Goal: Check status: Check status

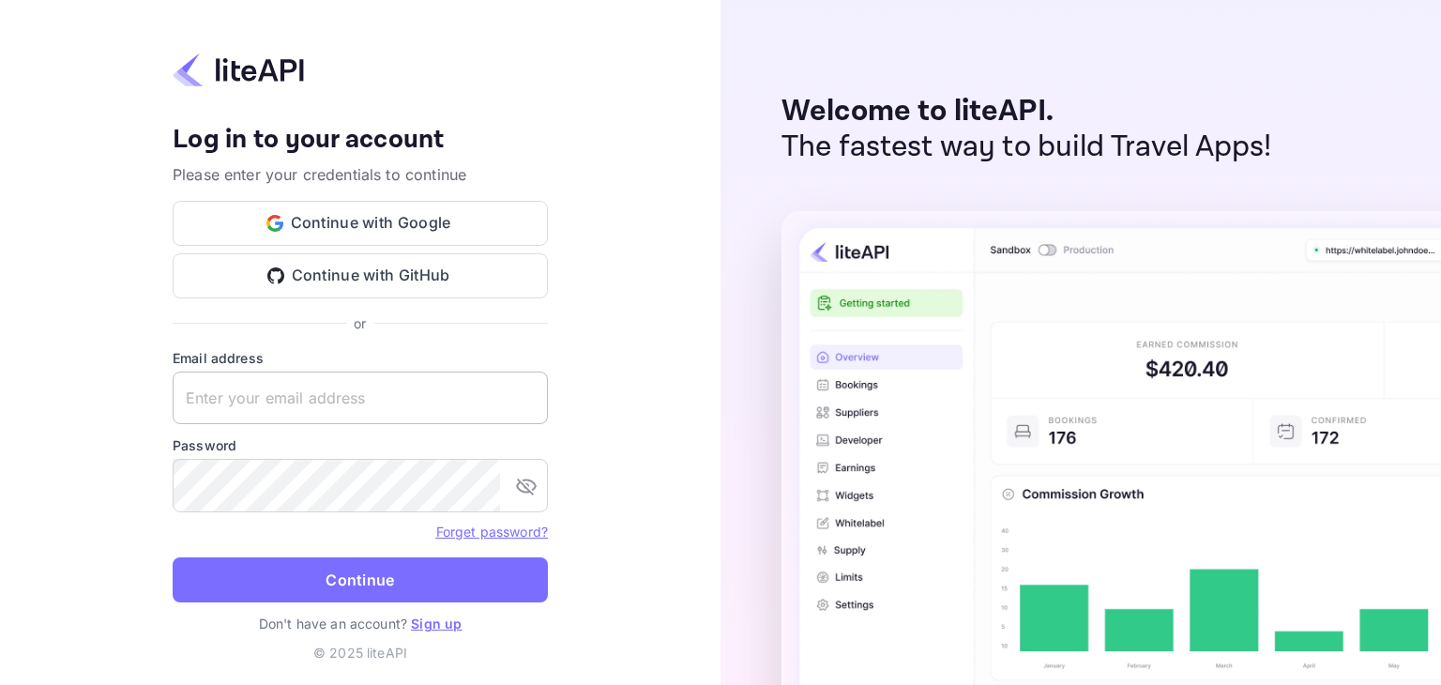
click at [295, 388] on input "text" at bounding box center [360, 398] width 375 height 53
paste input "[EMAIL_ADDRESS][DOMAIN_NAME]"
type input "[EMAIL_ADDRESS][DOMAIN_NAME]"
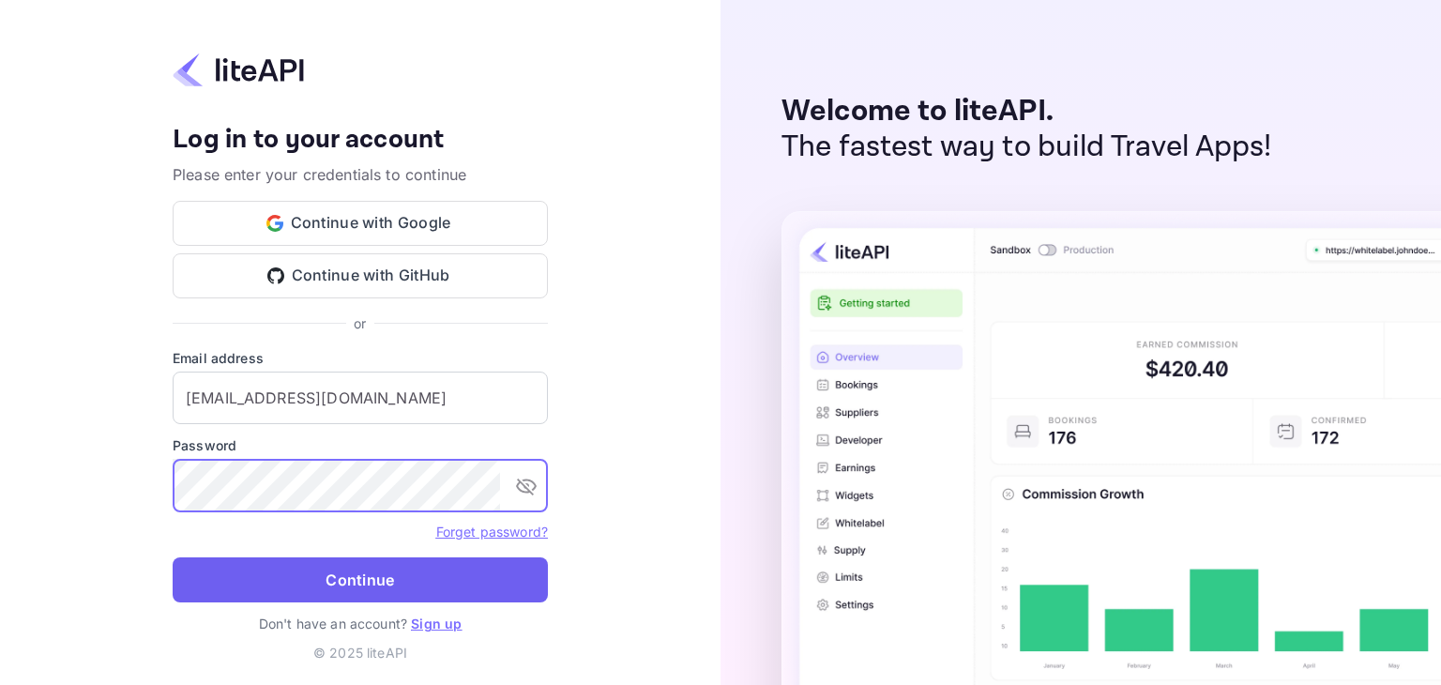
click at [288, 583] on button "Continue" at bounding box center [360, 579] width 375 height 45
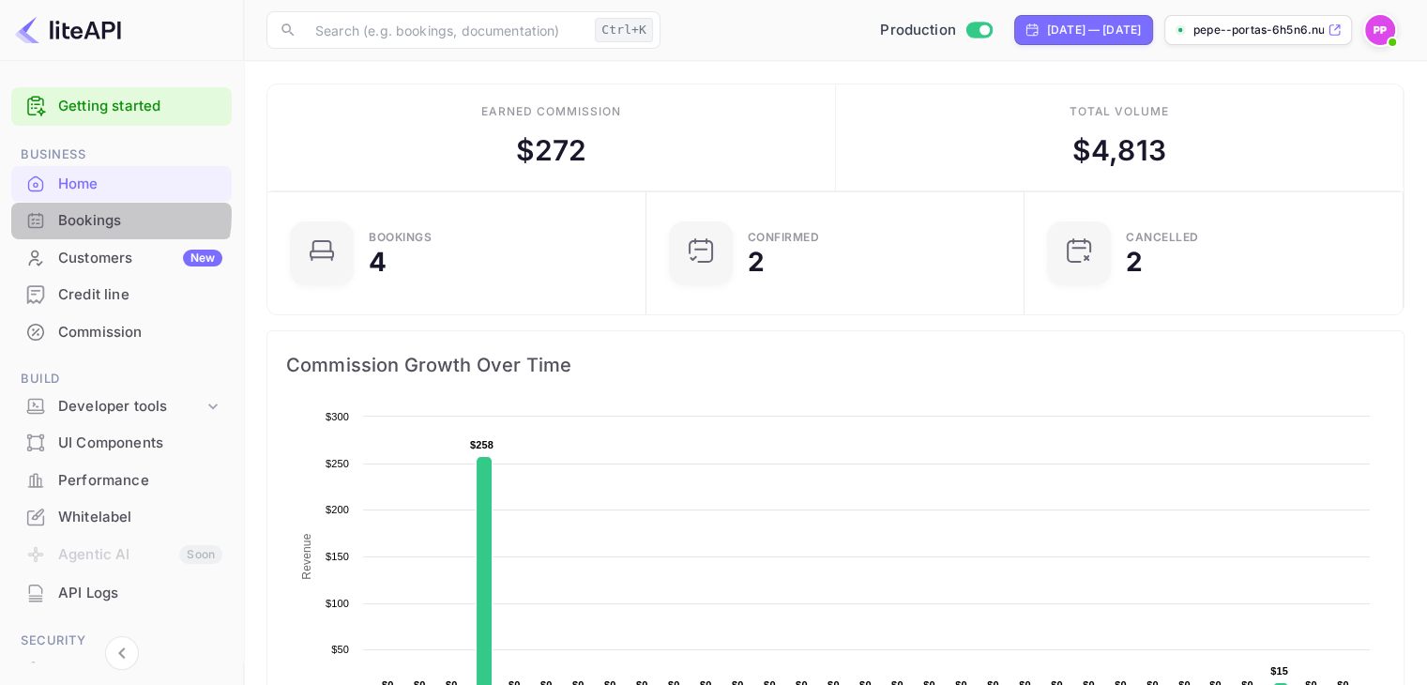
click at [110, 219] on div "Bookings" at bounding box center [140, 221] width 164 height 22
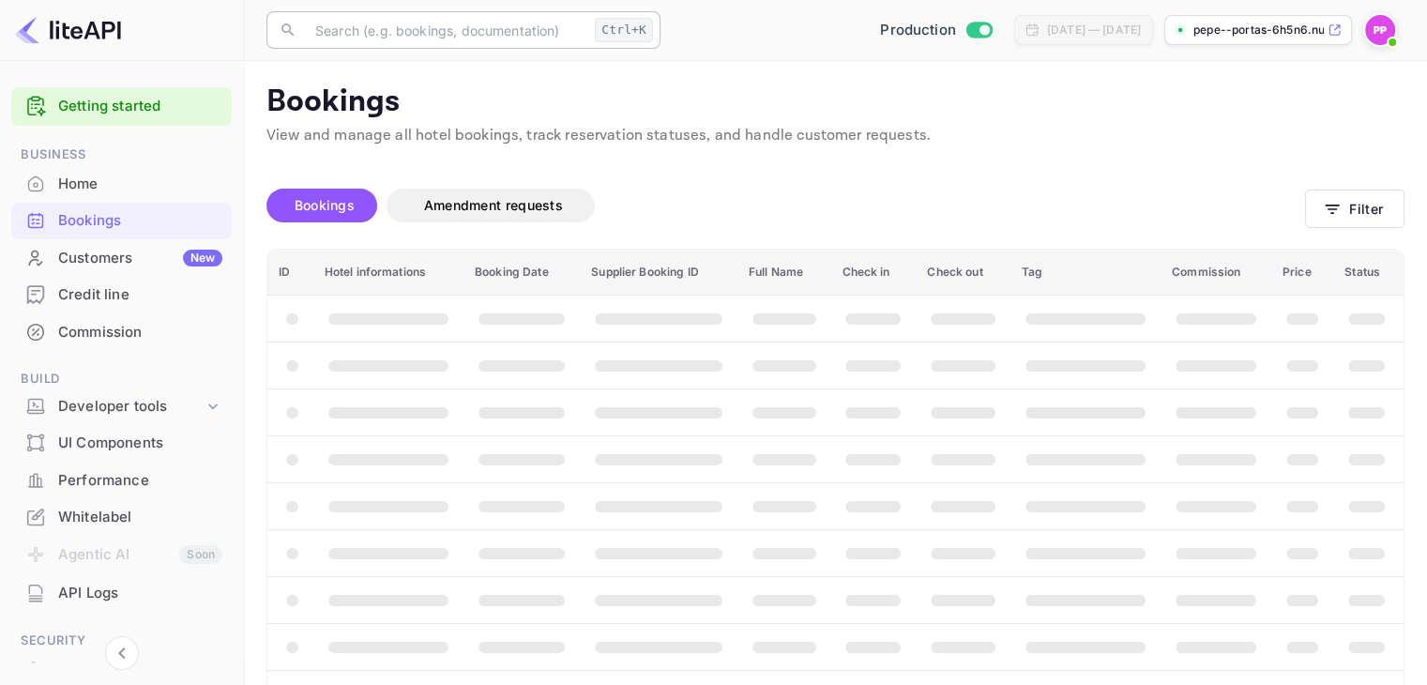
click at [392, 38] on input "text" at bounding box center [445, 30] width 283 height 38
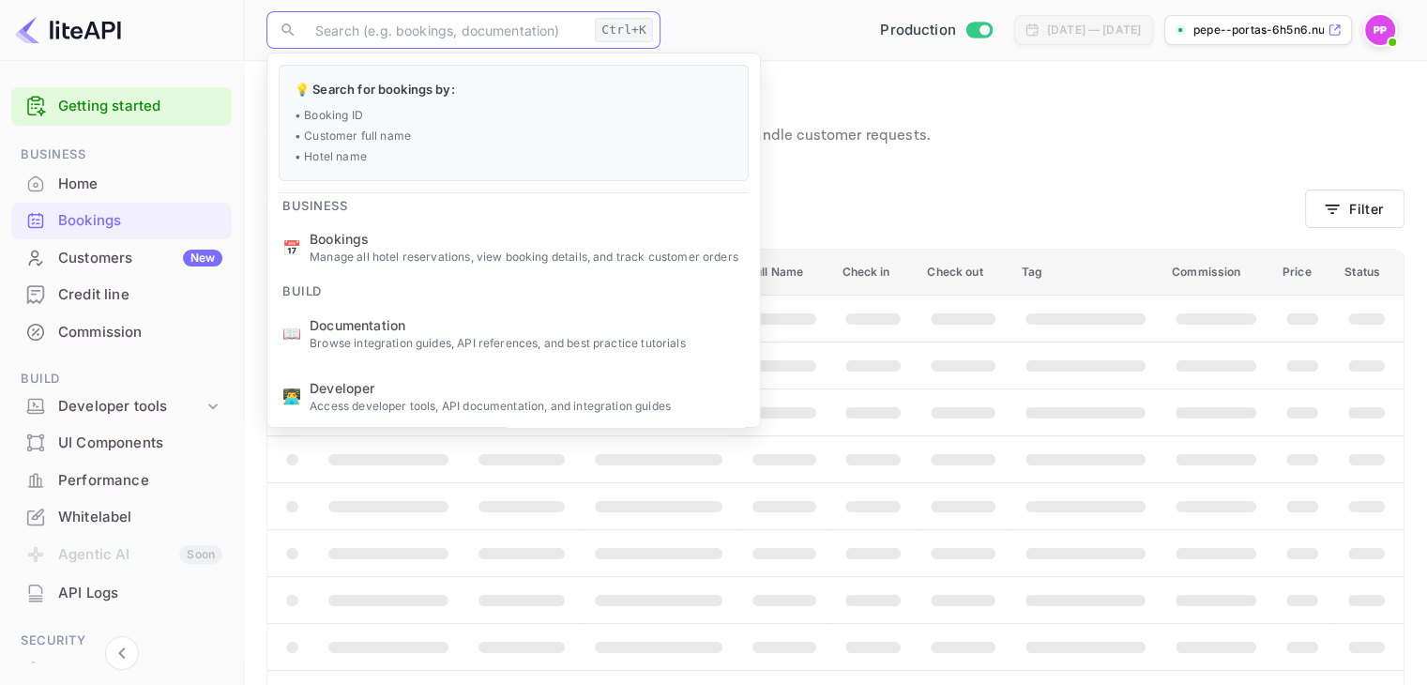
paste input "10FAVHtax"
type input "10FAVHtax"
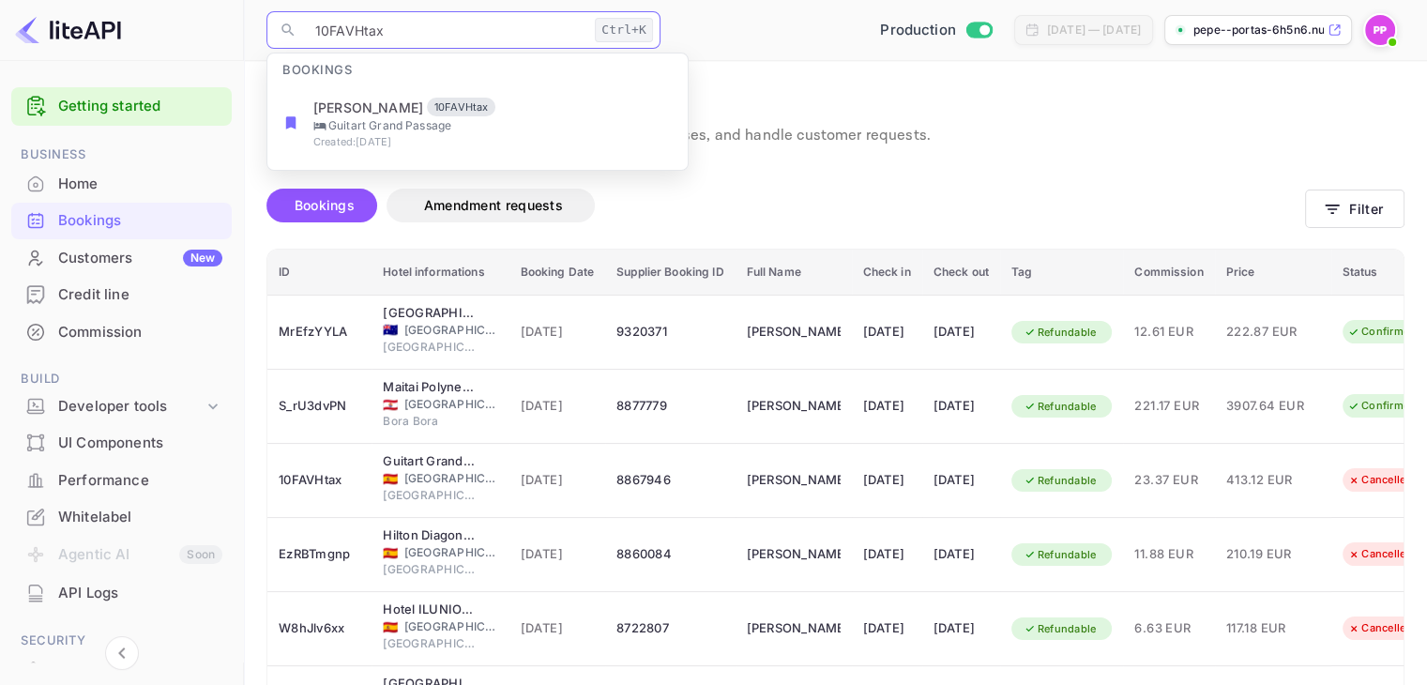
click at [514, 31] on input "10FAVHtax" at bounding box center [445, 30] width 283 height 38
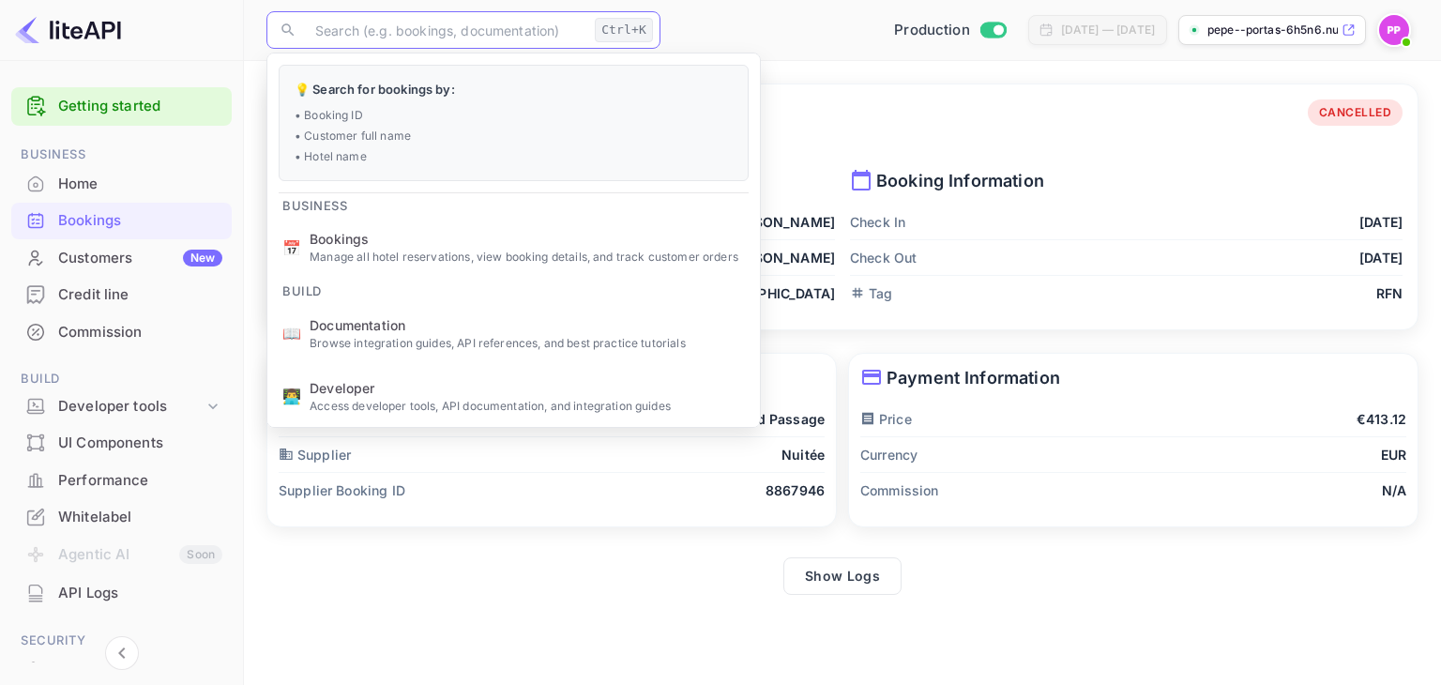
click at [413, 16] on input "text" at bounding box center [445, 30] width 283 height 38
paste input "EzRBTmgnp"
type input "EzRBTmgnp"
